Goal: Task Accomplishment & Management: Use online tool/utility

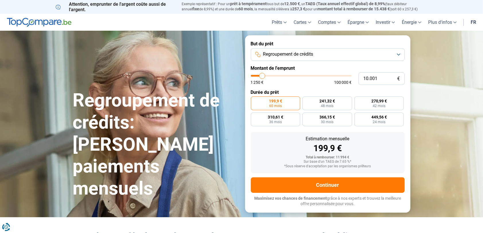
type input "12.000"
type input "12000"
type input "17.000"
type input "17000"
type input "26.000"
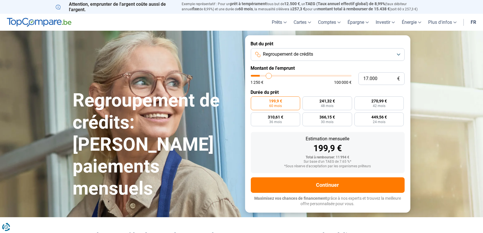
type input "26000"
type input "35.000"
type input "35000"
type input "50.250"
type input "50250"
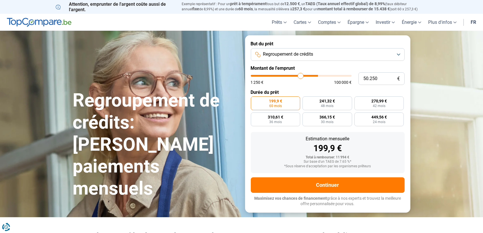
type input "67.000"
type input "67000"
type input "82.250"
type input "82250"
type input "94.750"
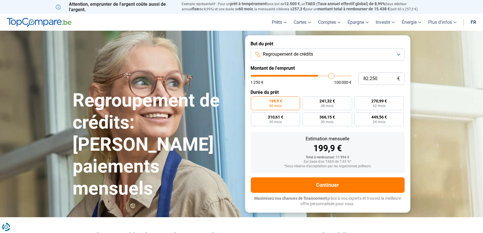
type input "94750"
type input "100.000"
type input "100000"
type input "94.750"
type input "94750"
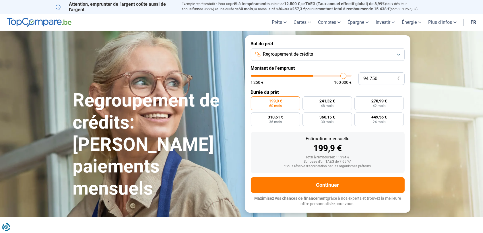
type input "7.750"
type input "7750"
type input "1.250"
drag, startPoint x: 263, startPoint y: 75, endPoint x: 40, endPoint y: 47, distance: 224.3
type input "1250"
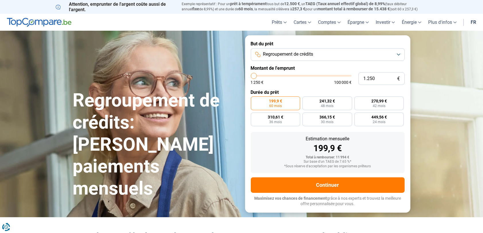
click at [251, 76] on input "range" at bounding box center [301, 76] width 101 height 2
radio input "true"
